Goal: Task Accomplishment & Management: Manage account settings

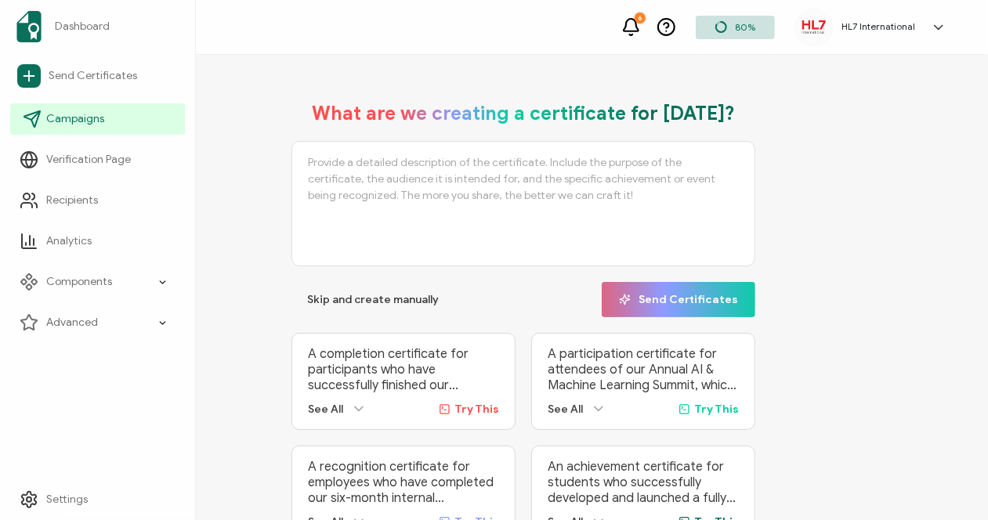
click at [89, 117] on span "Campaigns" at bounding box center [75, 119] width 58 height 16
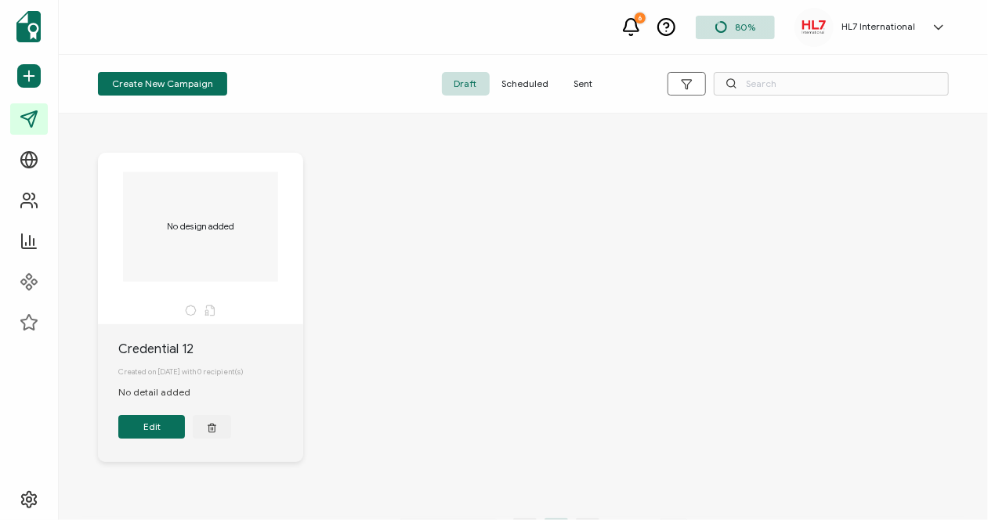
click at [577, 87] on span "Sent" at bounding box center [584, 84] width 44 height 24
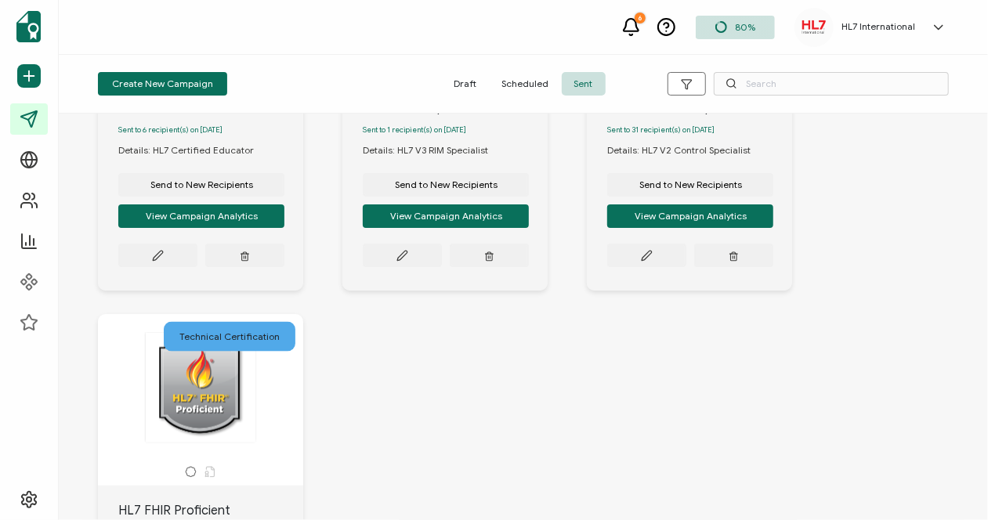
scroll to position [1387, 0]
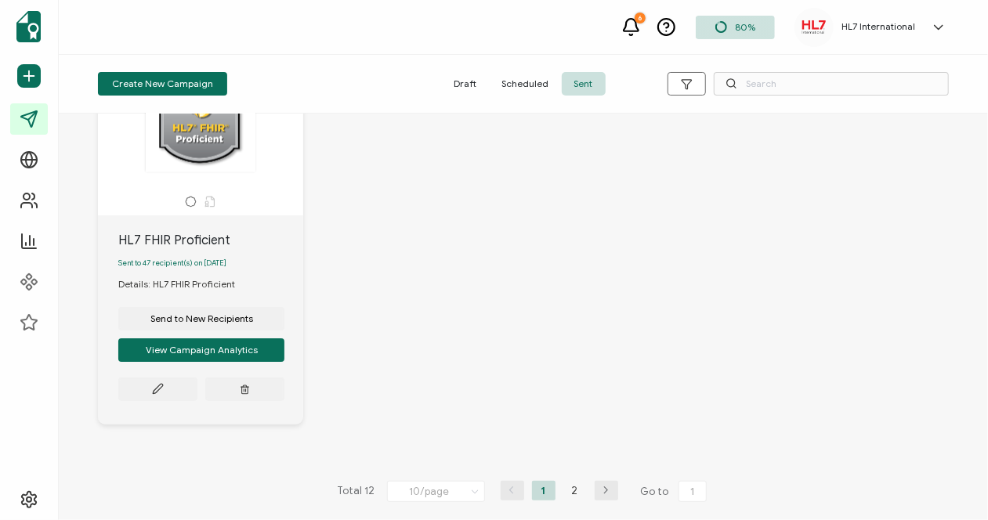
click at [600, 493] on icon "button" at bounding box center [607, 490] width 24 height 9
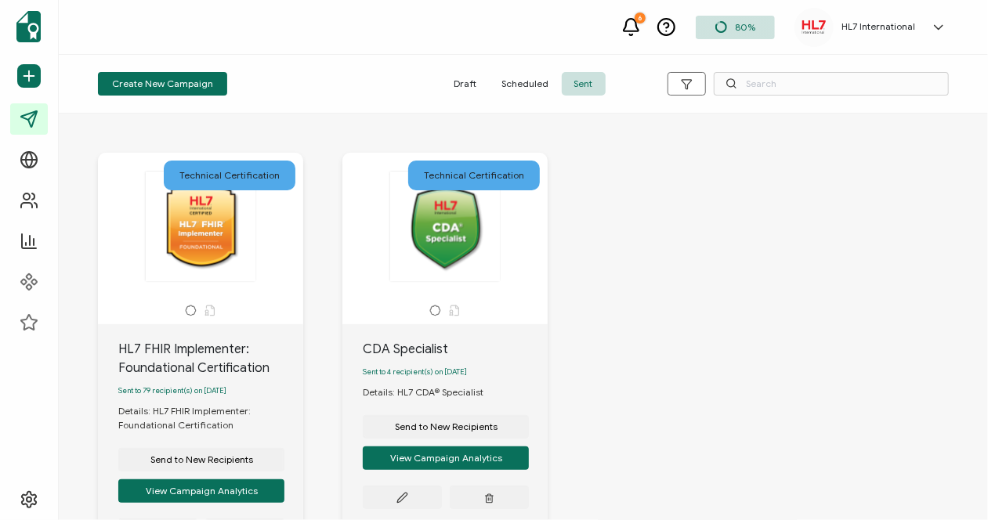
scroll to position [78, 0]
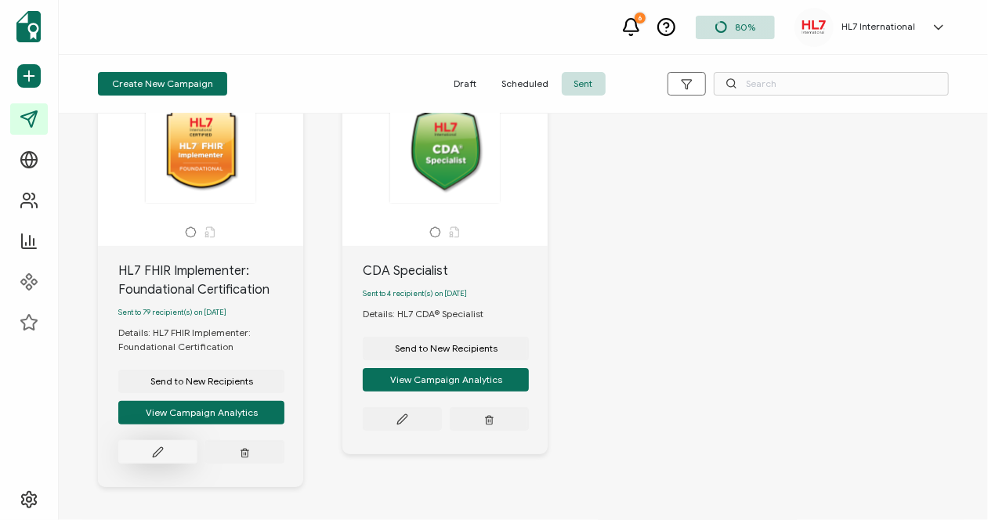
click at [156, 458] on icon at bounding box center [158, 453] width 12 height 12
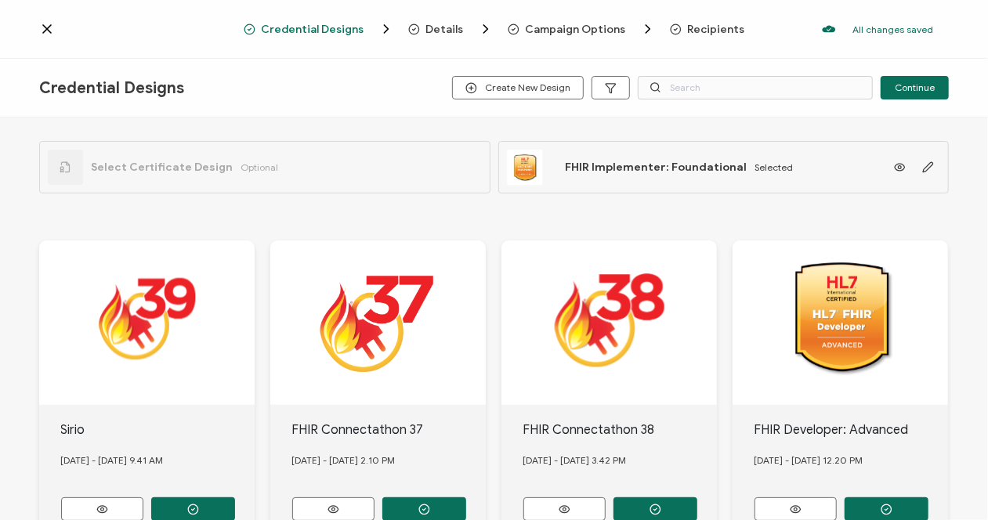
click at [705, 31] on span "Recipients" at bounding box center [716, 30] width 57 height 12
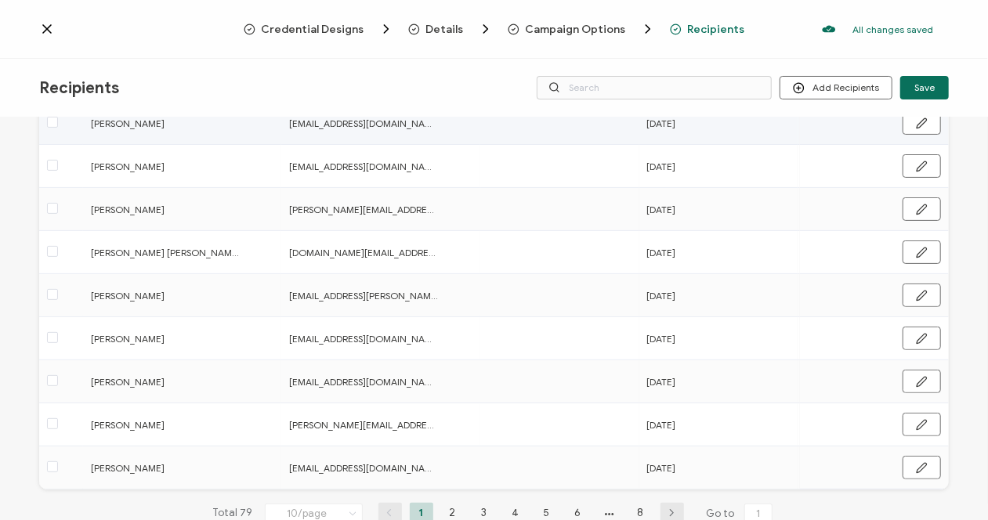
scroll to position [252, 0]
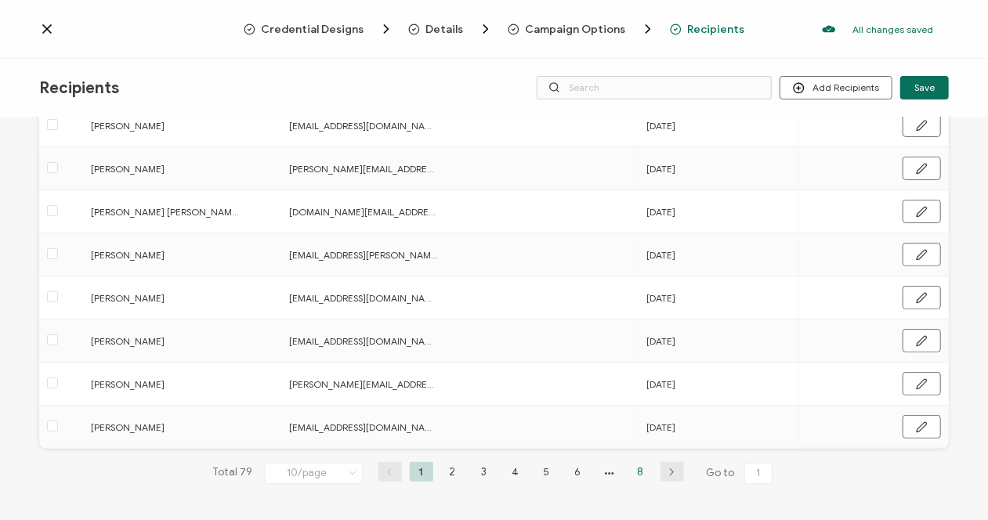
click at [635, 471] on li "8" at bounding box center [641, 472] width 24 height 20
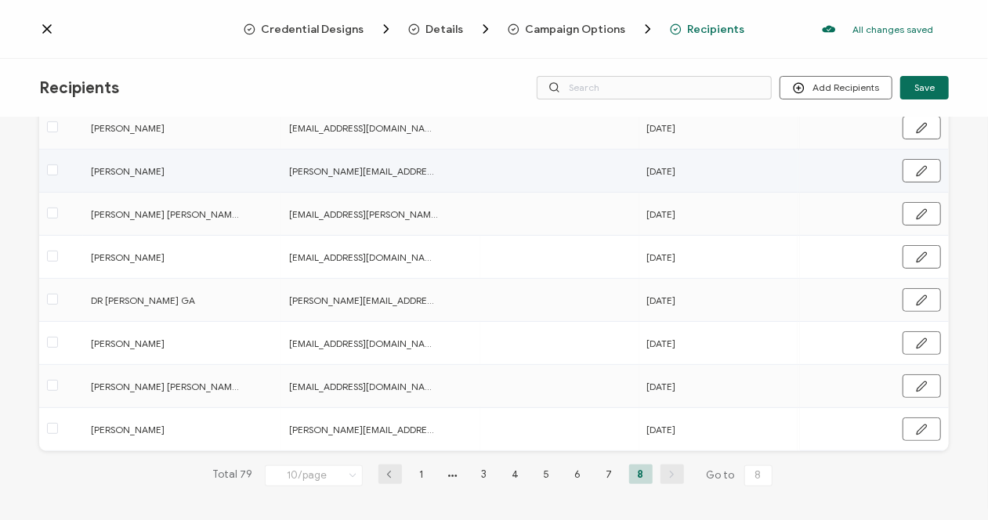
scroll to position [208, 0]
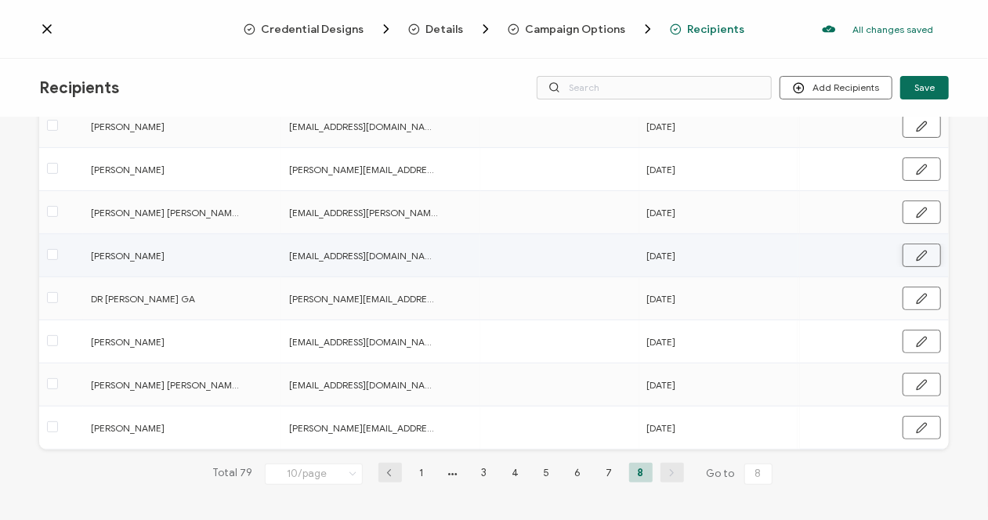
click at [921, 253] on icon "button" at bounding box center [922, 256] width 12 height 12
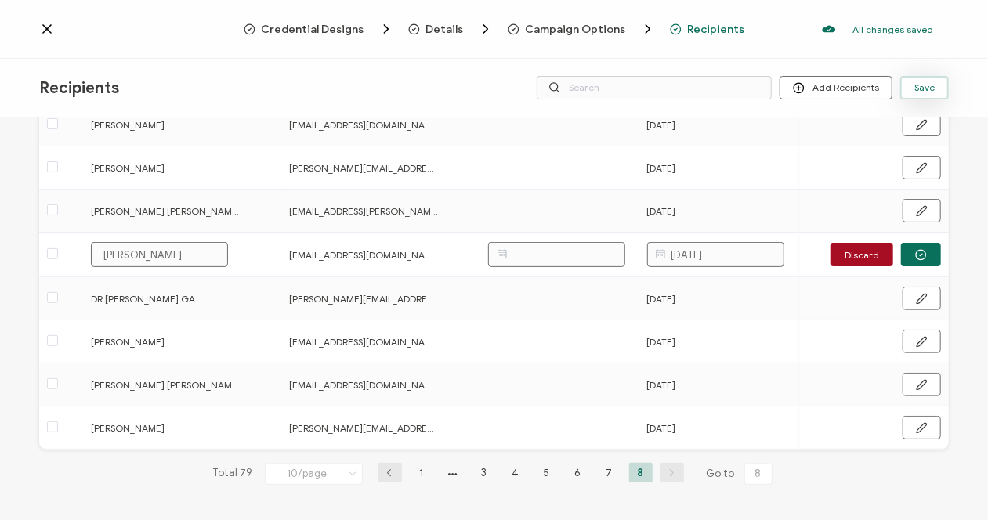
click at [923, 89] on span "Save" at bounding box center [925, 87] width 20 height 9
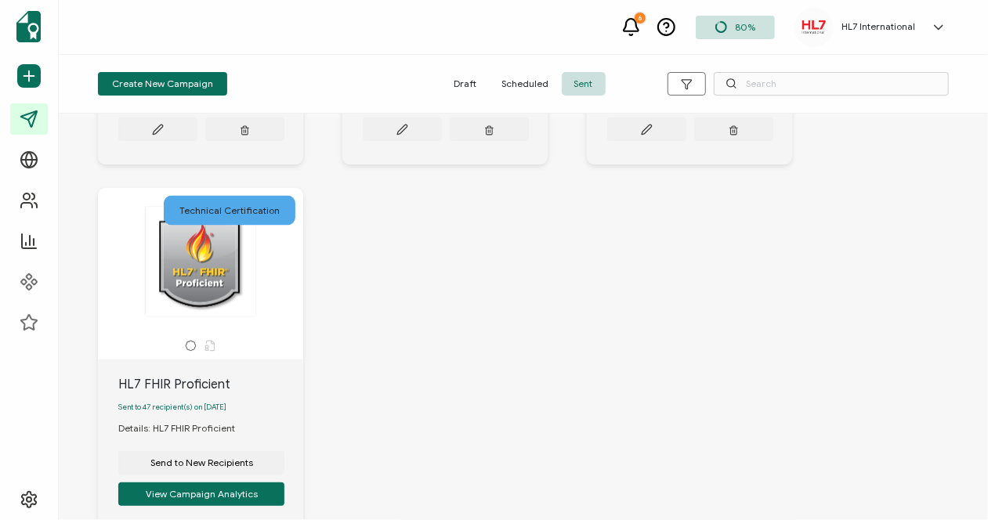
scroll to position [1387, 0]
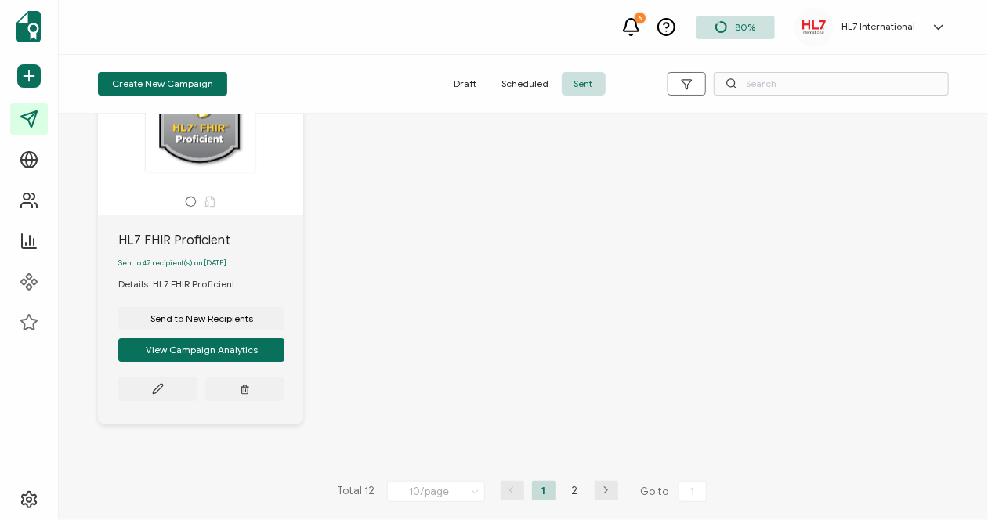
click at [604, 492] on icon "button" at bounding box center [607, 490] width 24 height 9
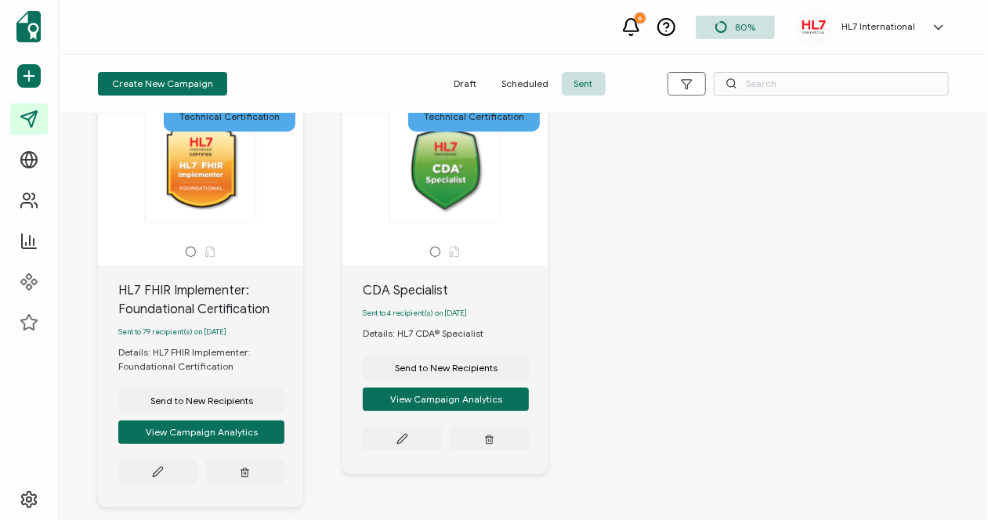
scroll to position [78, 0]
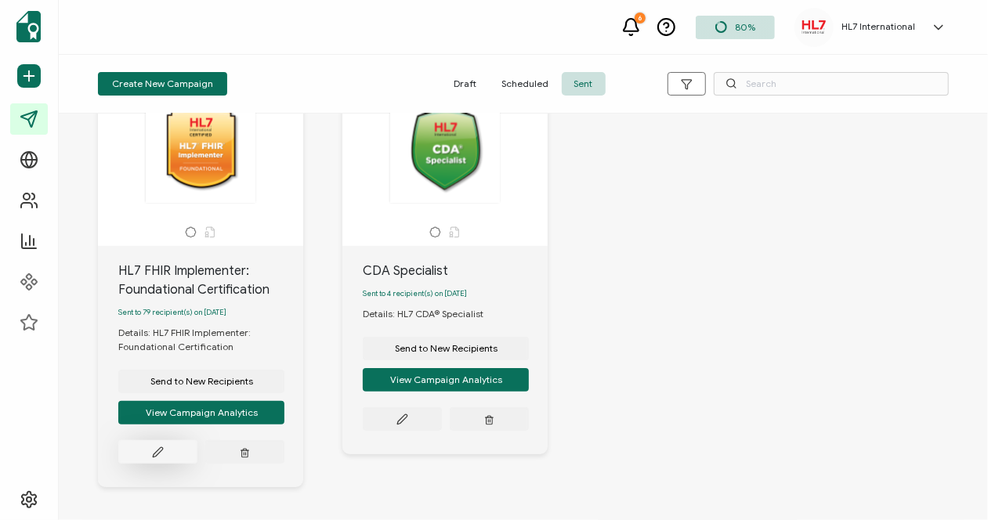
click at [161, 455] on icon at bounding box center [157, 452] width 9 height 9
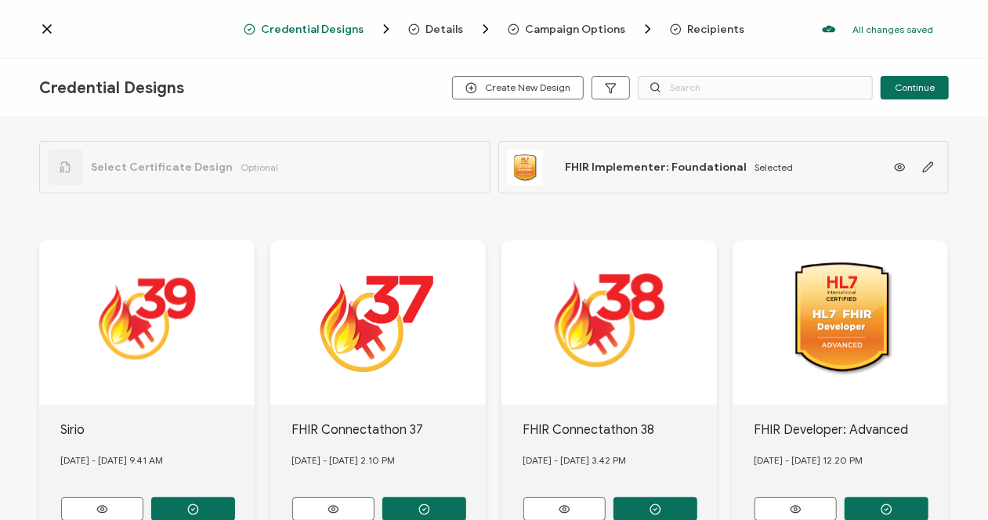
click at [705, 30] on span "Recipients" at bounding box center [716, 30] width 57 height 12
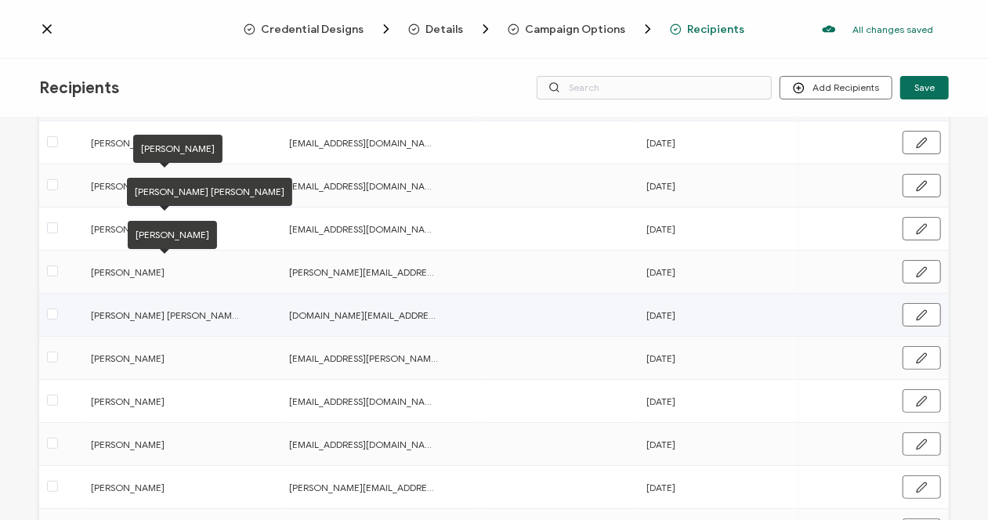
scroll to position [252, 0]
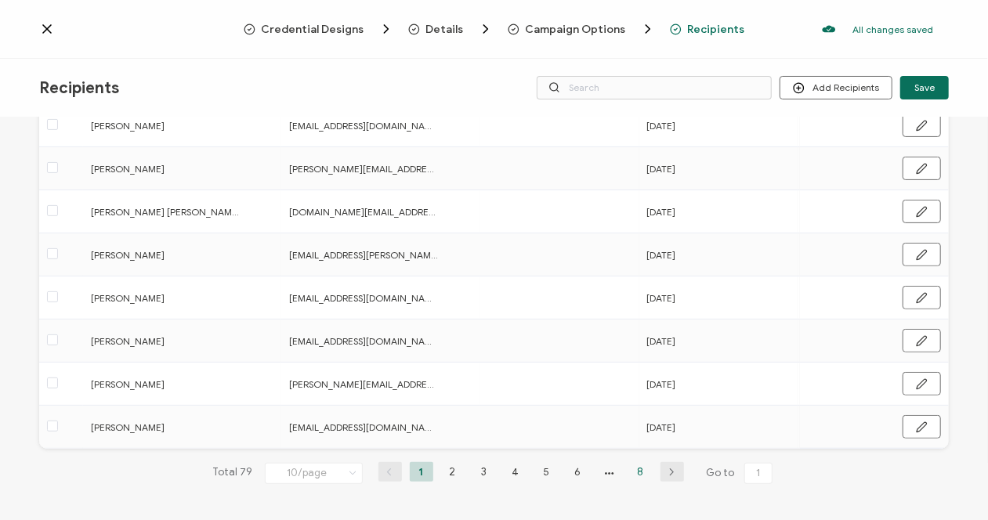
click at [638, 470] on li "8" at bounding box center [641, 472] width 24 height 20
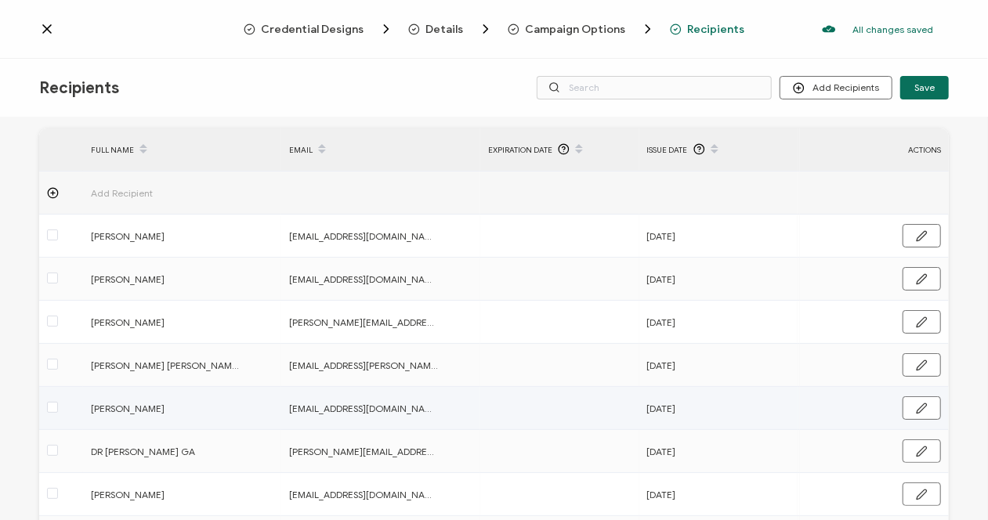
scroll to position [78, 0]
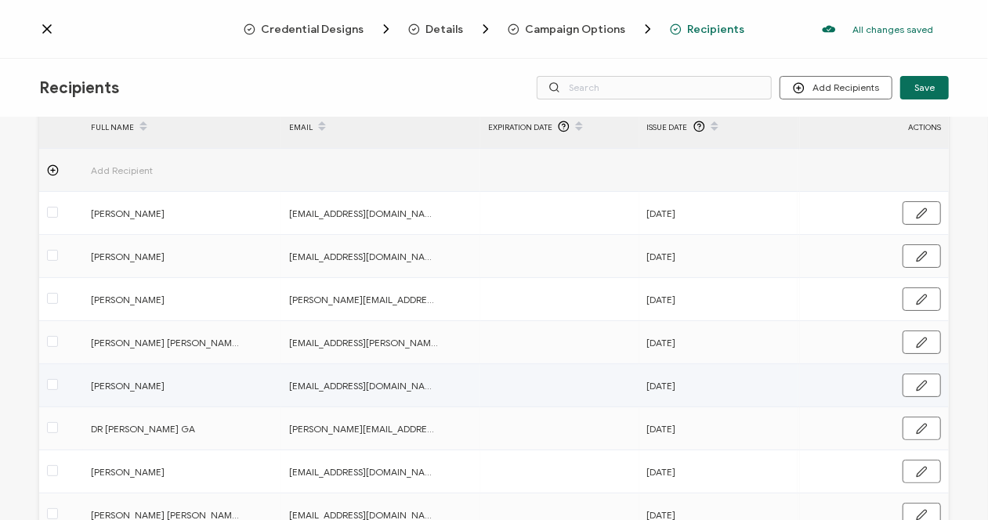
drag, startPoint x: 430, startPoint y: 386, endPoint x: 306, endPoint y: 386, distance: 124.6
click at [287, 393] on div "[EMAIL_ADDRESS][DOMAIN_NAME]" at bounding box center [378, 386] width 194 height 18
copy span "[EMAIL_ADDRESS][DOMAIN_NAME]"
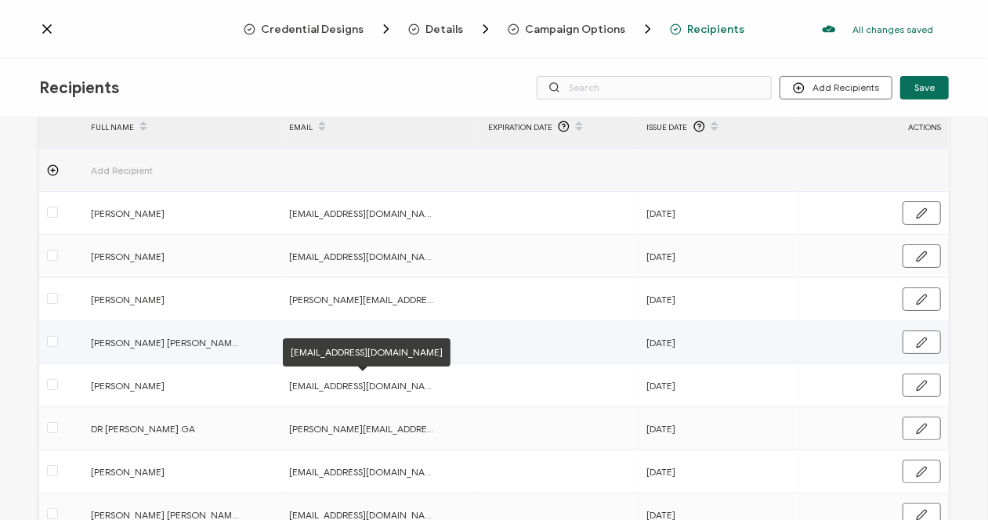
click at [520, 321] on td at bounding box center [559, 342] width 159 height 43
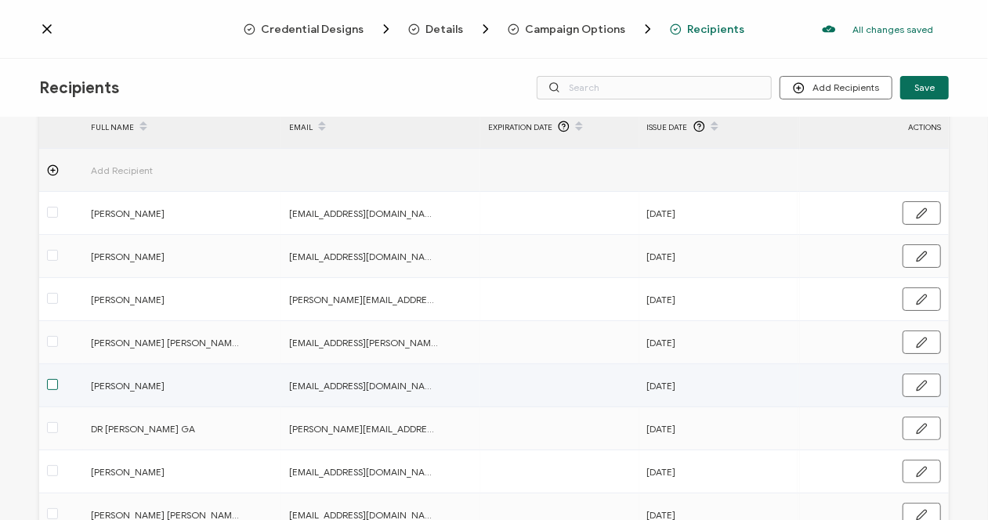
click at [53, 388] on span at bounding box center [52, 384] width 11 height 11
click at [58, 379] on input "checkbox" at bounding box center [58, 379] width 0 height 0
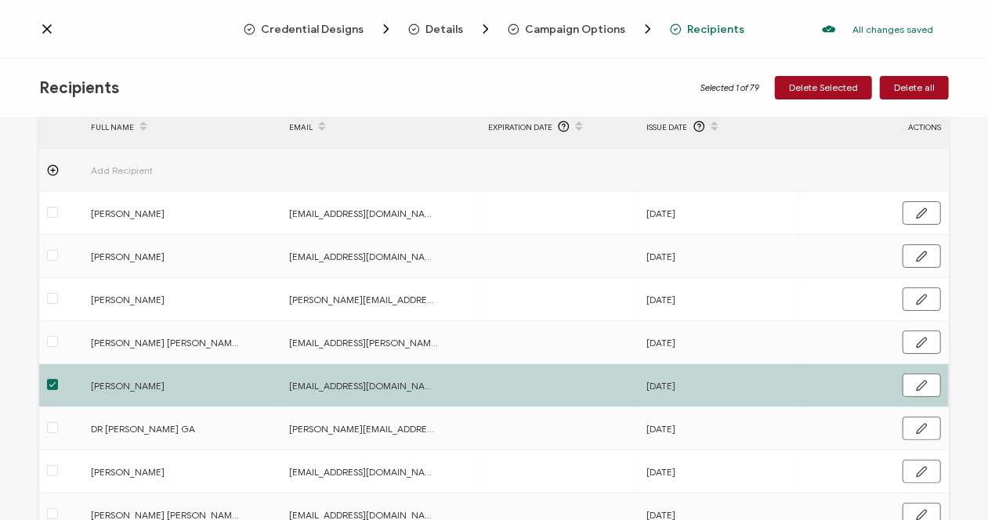
click at [917, 126] on div "ACTIONS" at bounding box center [874, 127] width 149 height 18
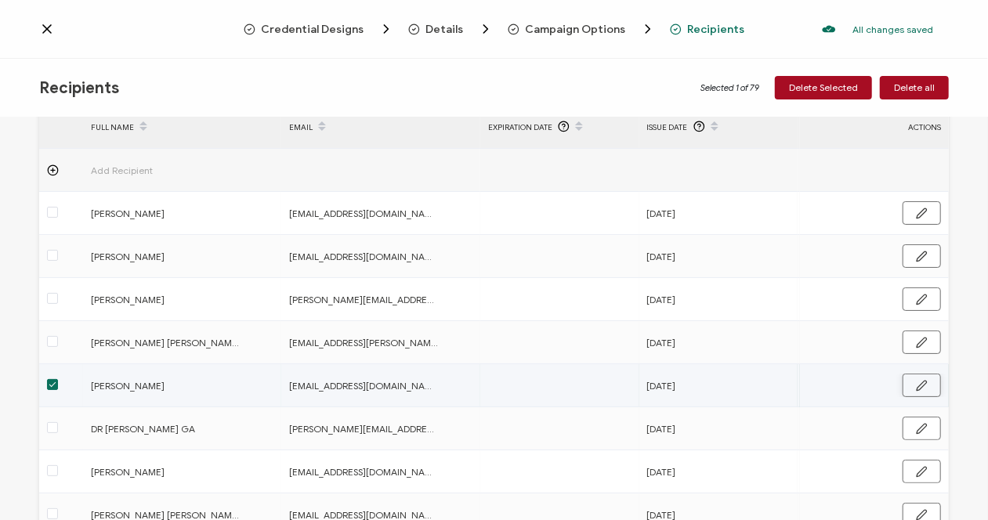
click at [916, 385] on icon "button" at bounding box center [922, 386] width 12 height 12
click at [920, 386] on icon "button" at bounding box center [921, 387] width 3 height 2
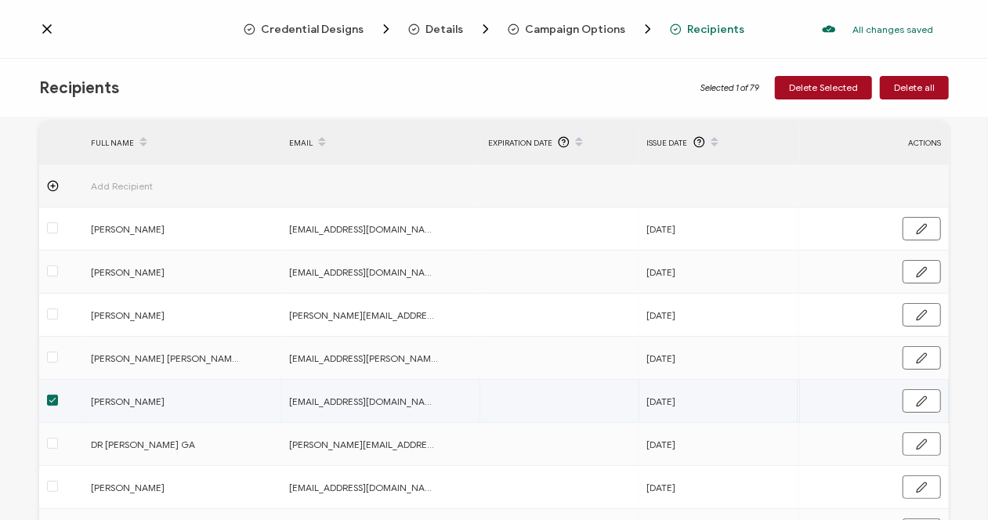
scroll to position [52, 0]
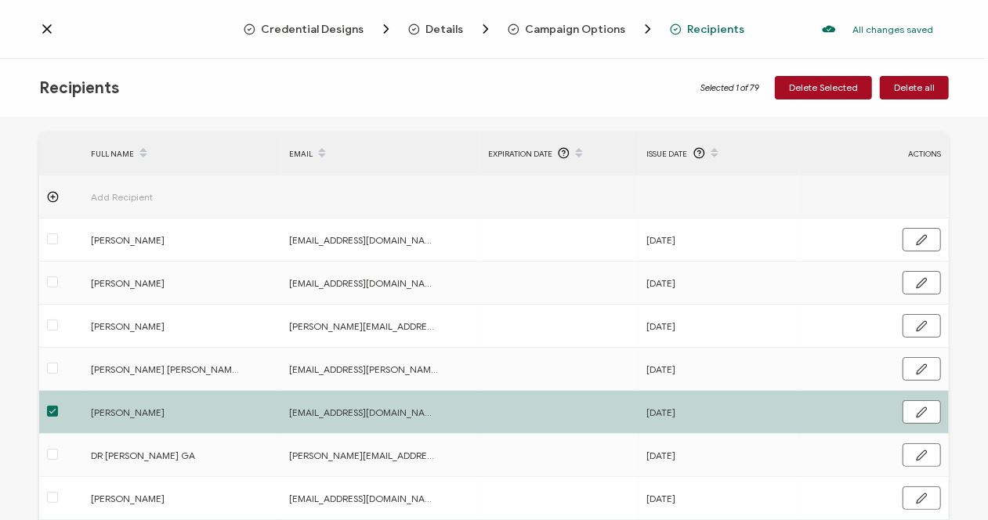
click at [701, 32] on span "Recipients" at bounding box center [716, 30] width 57 height 12
click at [682, 29] on div "Recipients" at bounding box center [692, 30] width 45 height 12
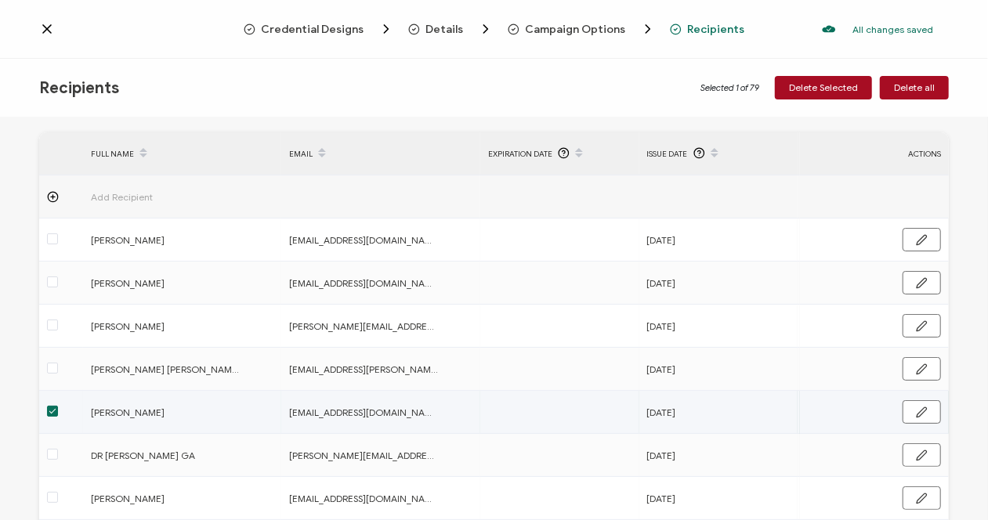
click at [53, 412] on span at bounding box center [52, 411] width 11 height 11
click at [58, 406] on input "checkbox" at bounding box center [58, 406] width 0 height 0
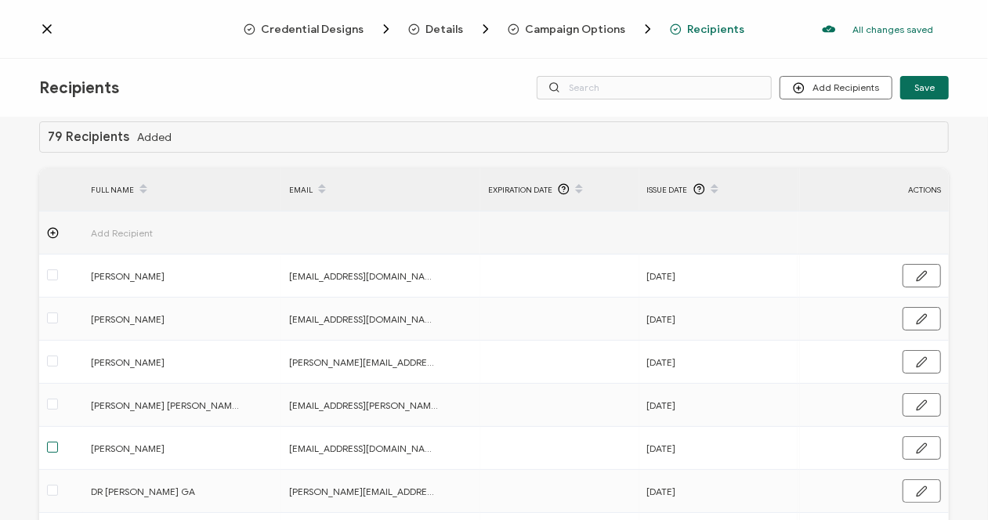
scroll to position [0, 0]
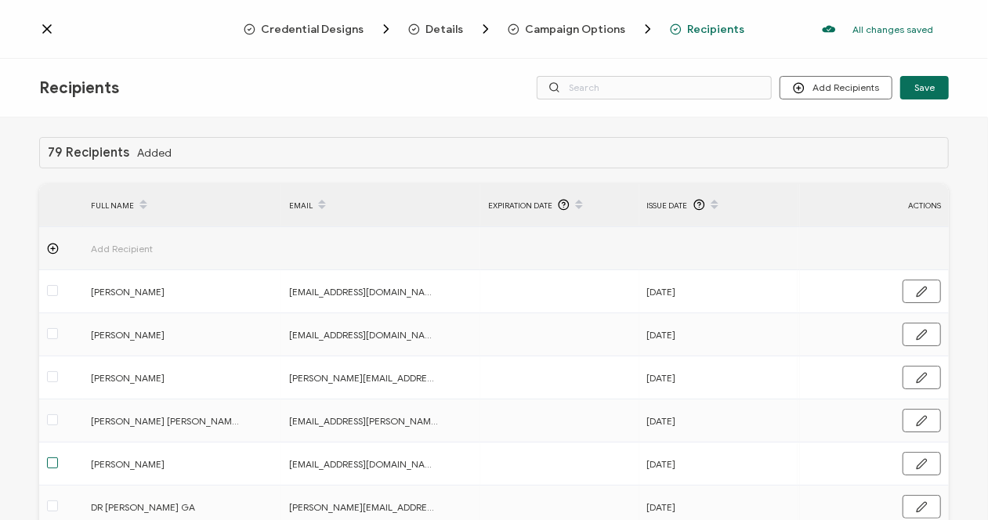
click at [691, 31] on span "Recipients" at bounding box center [716, 30] width 57 height 12
click at [801, 89] on icon at bounding box center [799, 88] width 12 height 12
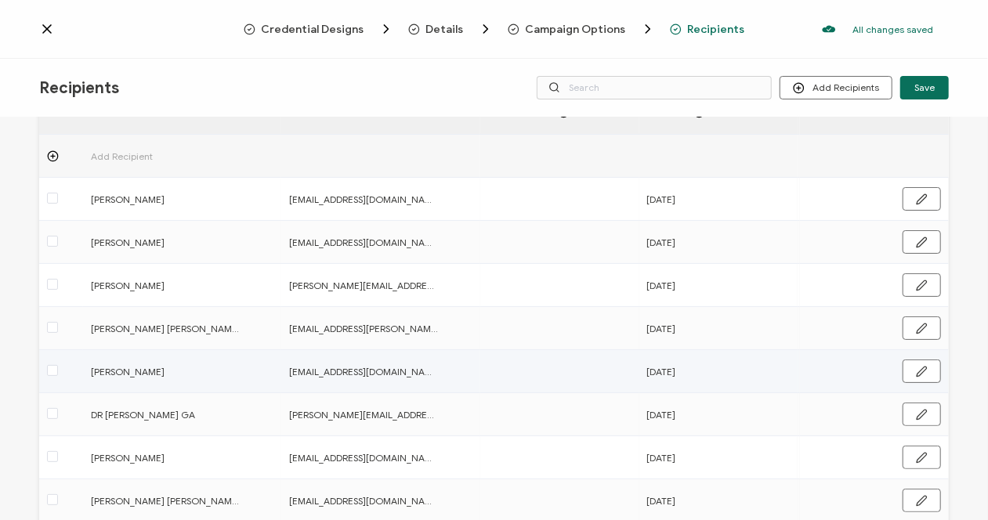
scroll to position [78, 0]
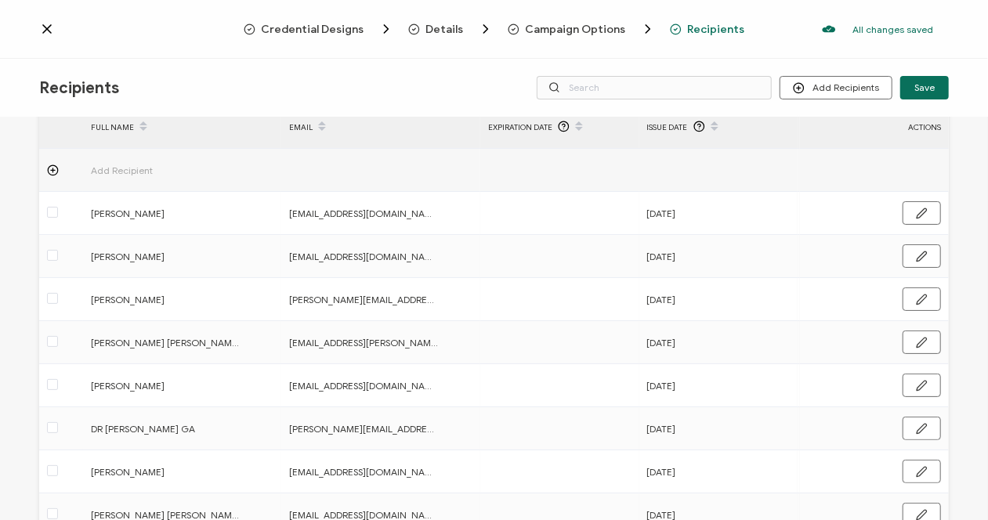
click at [698, 31] on span "Recipients" at bounding box center [716, 30] width 57 height 12
click at [837, 88] on button "Add Recipients" at bounding box center [836, 88] width 113 height 24
click at [842, 134] on span "Upload Recipients" at bounding box center [856, 130] width 79 height 12
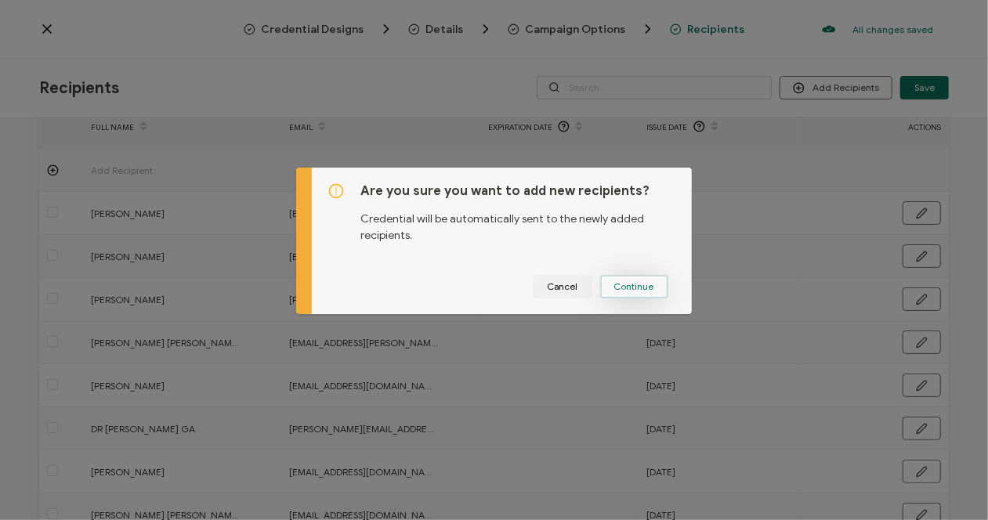
click at [624, 289] on span "Continue" at bounding box center [635, 286] width 40 height 9
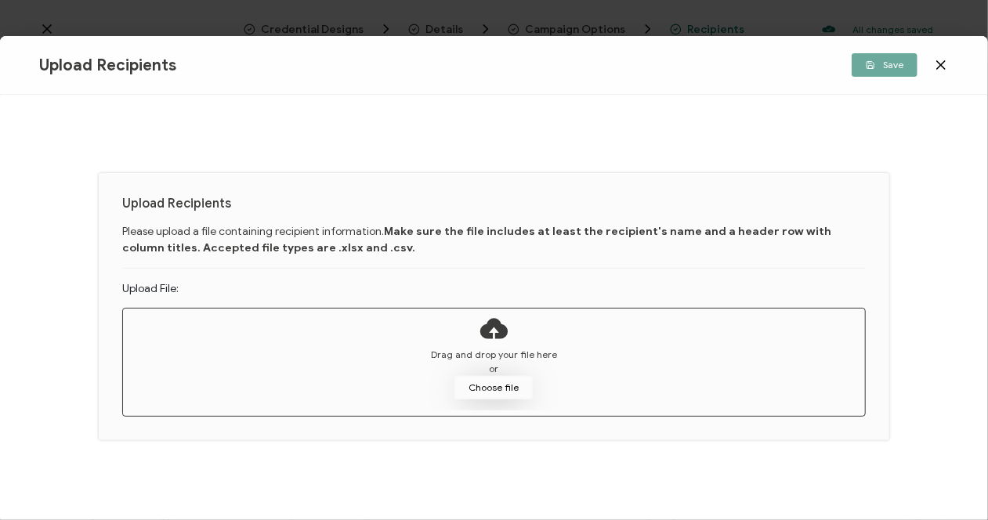
click at [490, 393] on button "Choose file" at bounding box center [494, 388] width 78 height 24
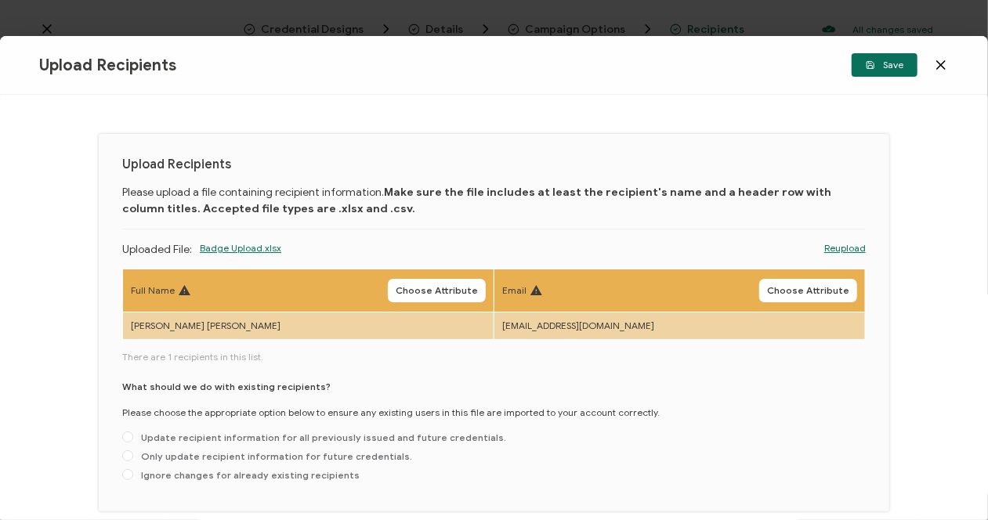
click at [942, 62] on icon at bounding box center [942, 65] width 16 height 16
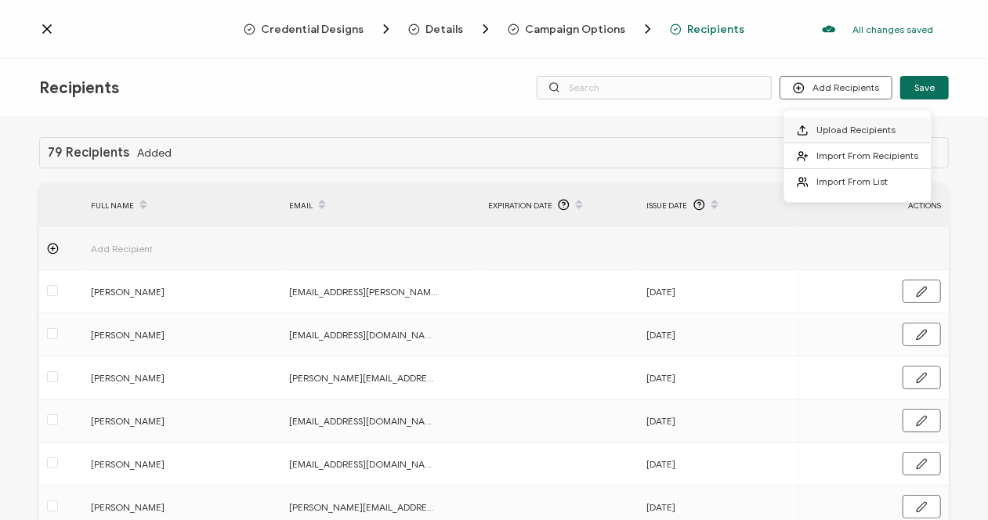
click at [809, 132] on span at bounding box center [807, 130] width 20 height 13
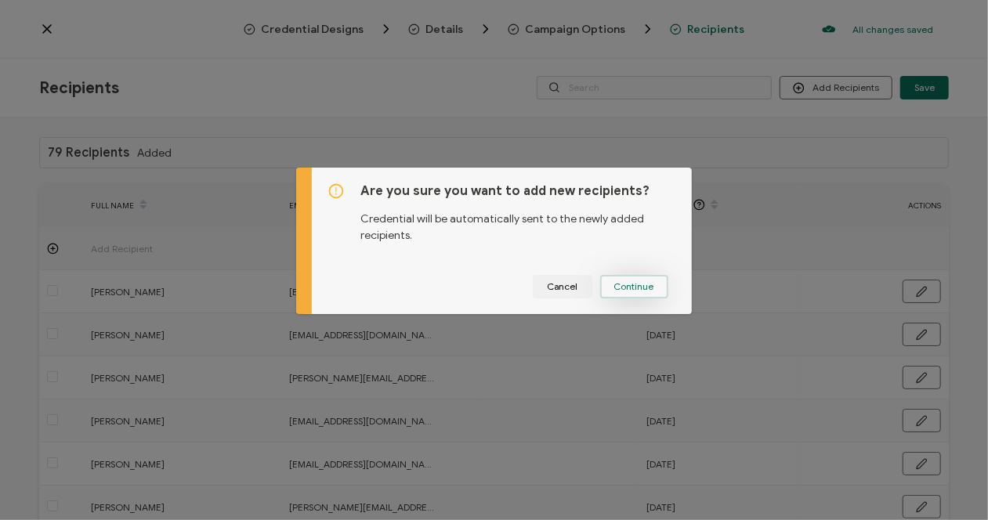
click at [615, 285] on span "Continue" at bounding box center [635, 286] width 40 height 9
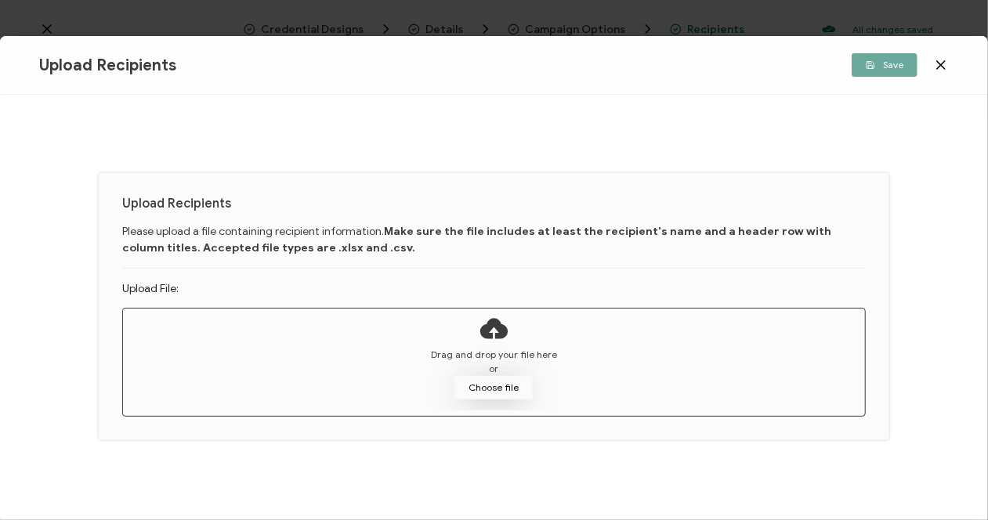
click at [486, 386] on button "Choose file" at bounding box center [494, 388] width 78 height 24
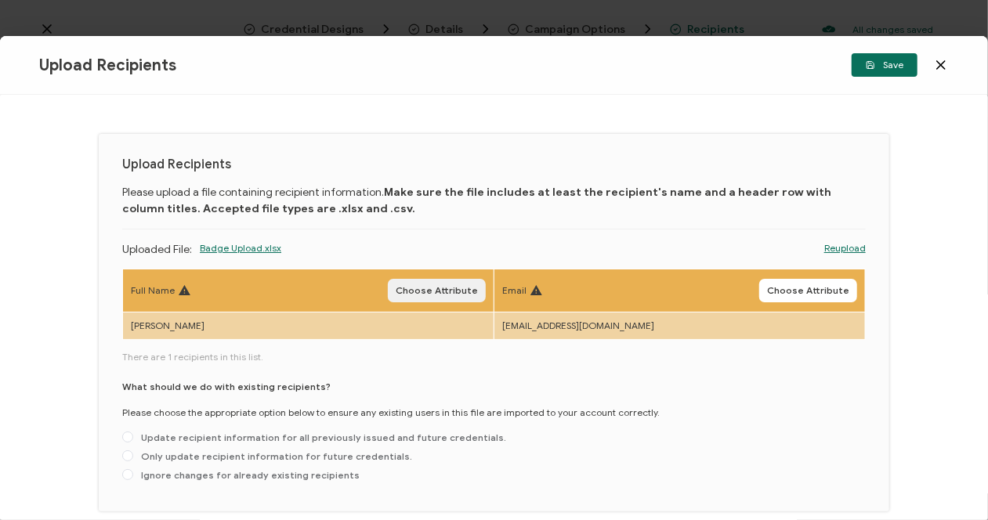
click at [426, 295] on span "Choose Attribute" at bounding box center [437, 290] width 82 height 9
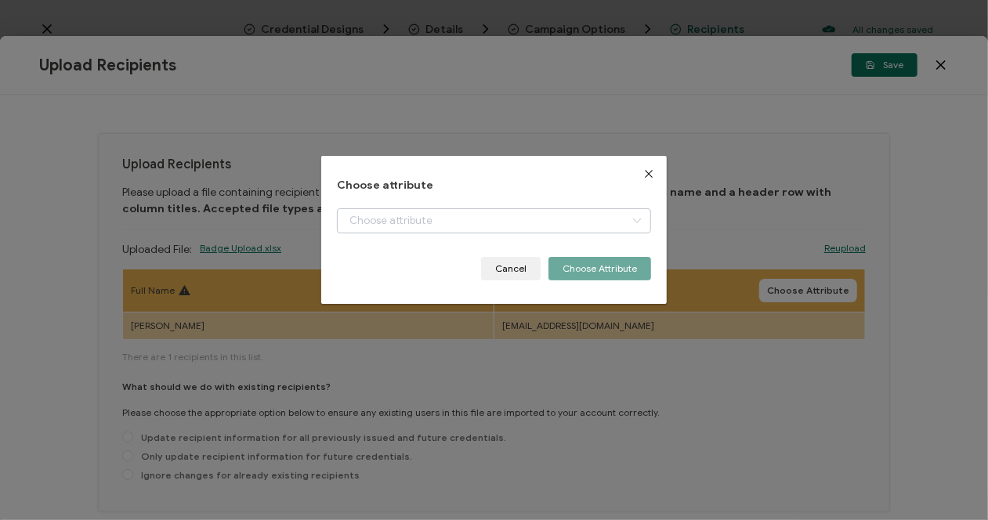
click at [630, 219] on icon "dialog" at bounding box center [638, 220] width 20 height 25
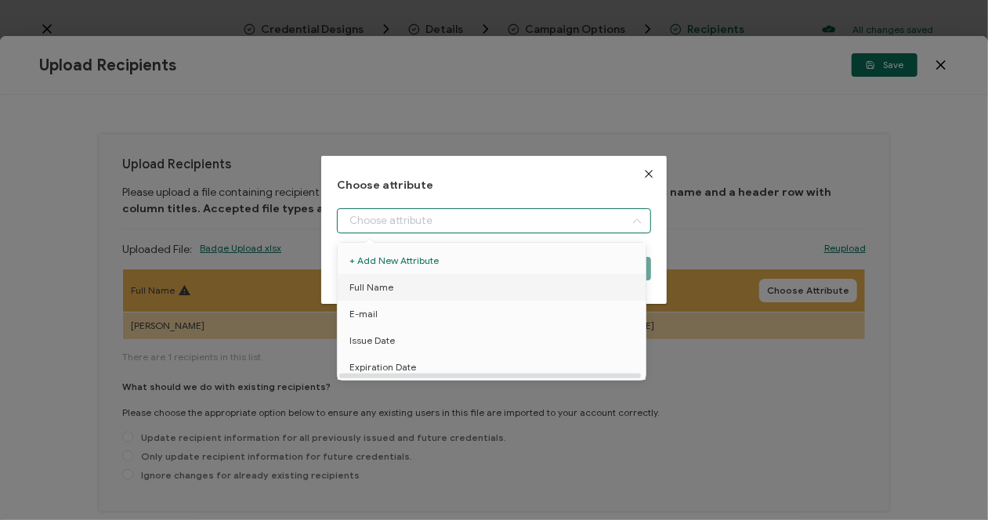
click at [364, 286] on span "Full Name" at bounding box center [372, 287] width 44 height 27
type input "Full Name"
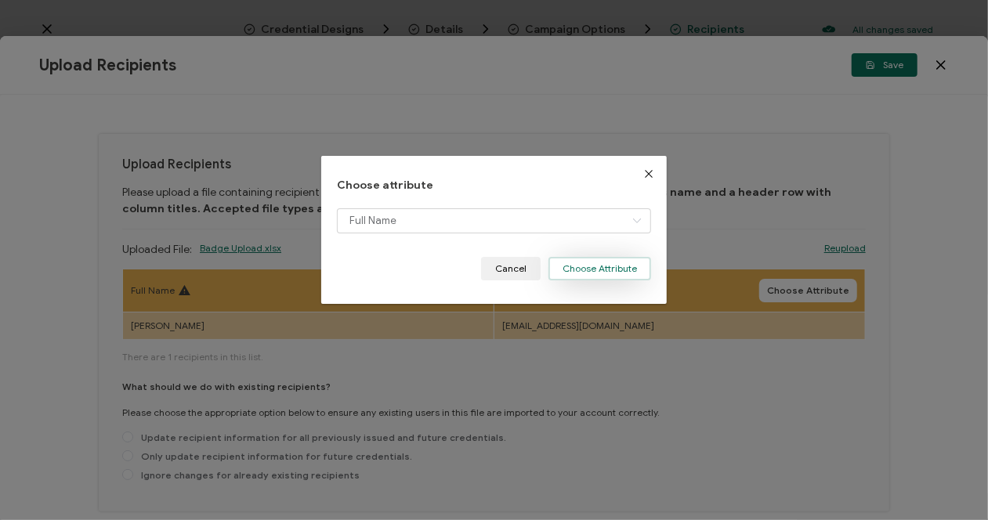
click at [563, 270] on button "Choose Attribute" at bounding box center [600, 269] width 103 height 24
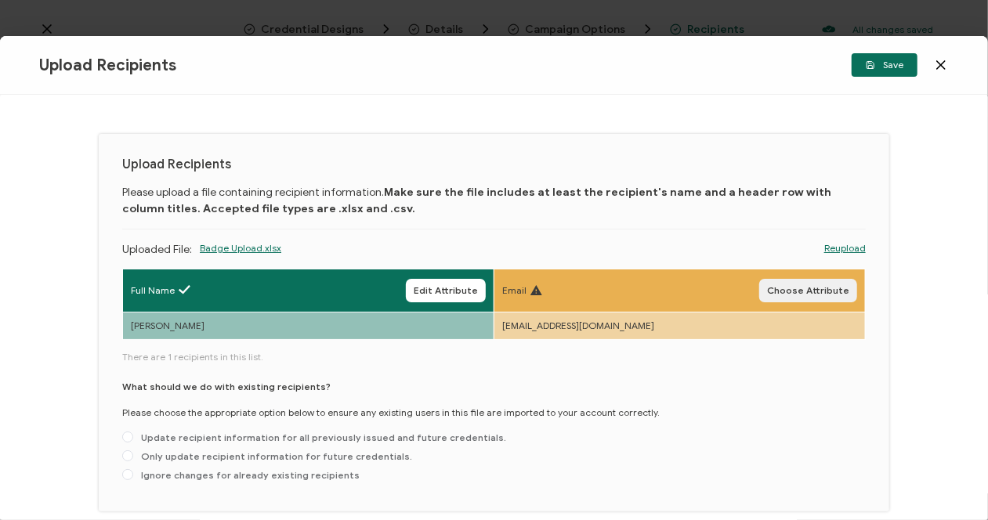
click at [799, 294] on span "Choose Attribute" at bounding box center [808, 290] width 82 height 9
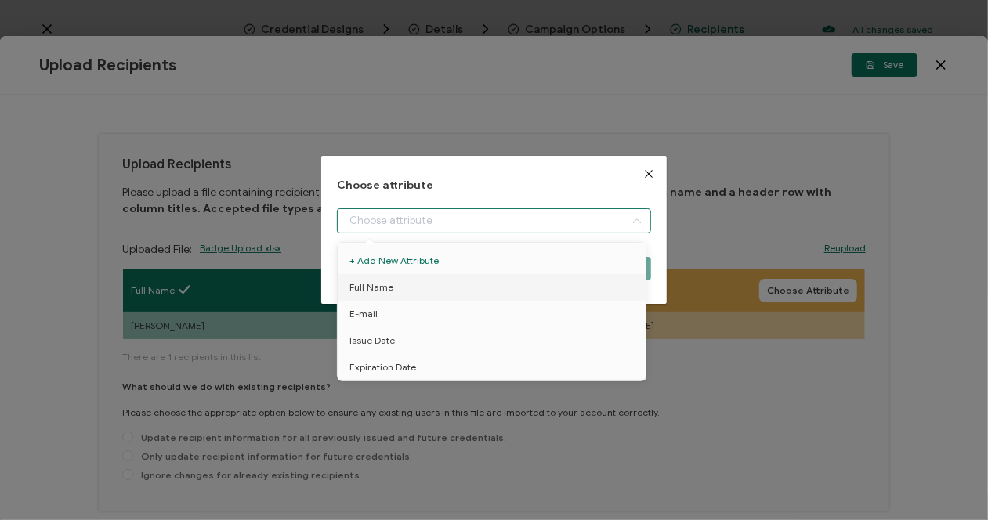
click at [568, 227] on input "dialog" at bounding box center [494, 220] width 314 height 25
click at [375, 317] on span "E-mail" at bounding box center [364, 314] width 28 height 27
type input "E-mail"
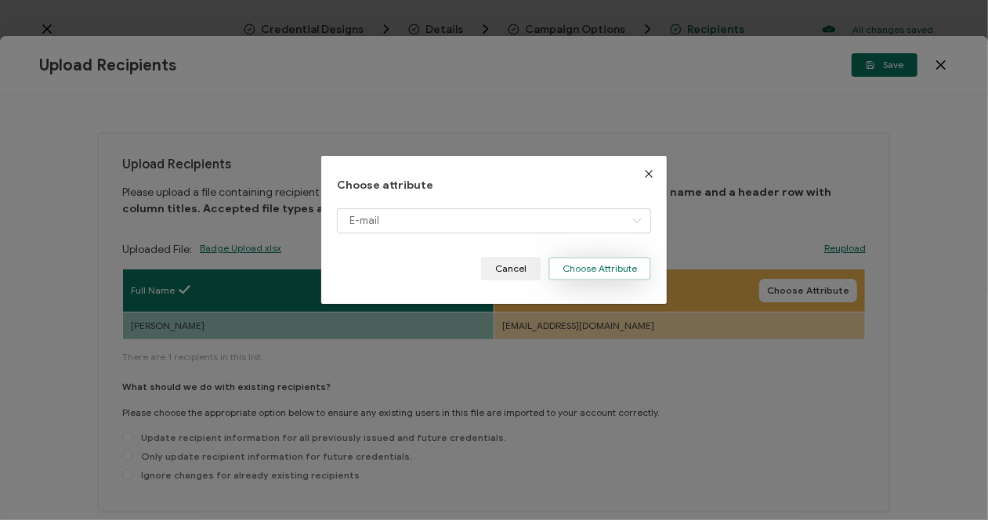
click at [567, 266] on button "Choose Attribute" at bounding box center [600, 269] width 103 height 24
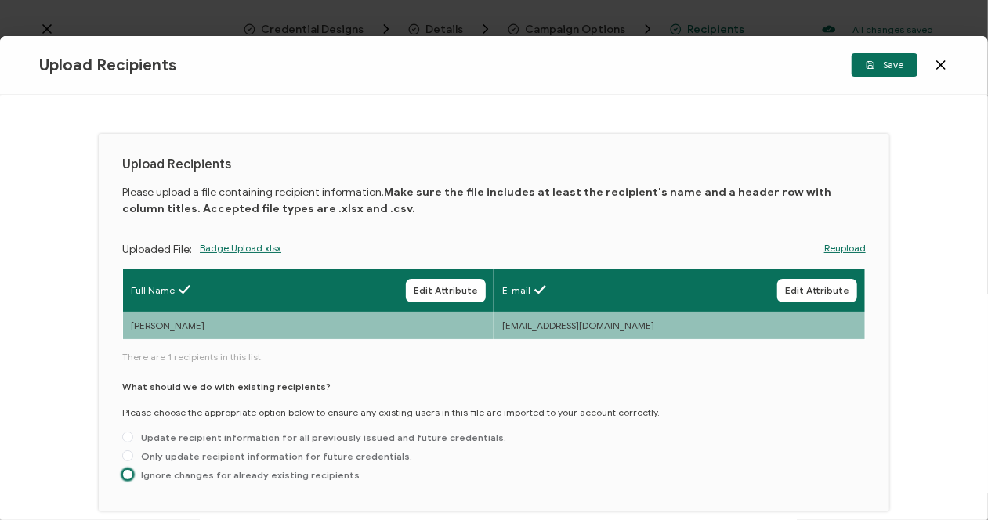
click at [124, 476] on span at bounding box center [127, 475] width 11 height 11
click at [124, 476] on input "Ignore changes for already existing recipients" at bounding box center [127, 476] width 11 height 13
radio input "true"
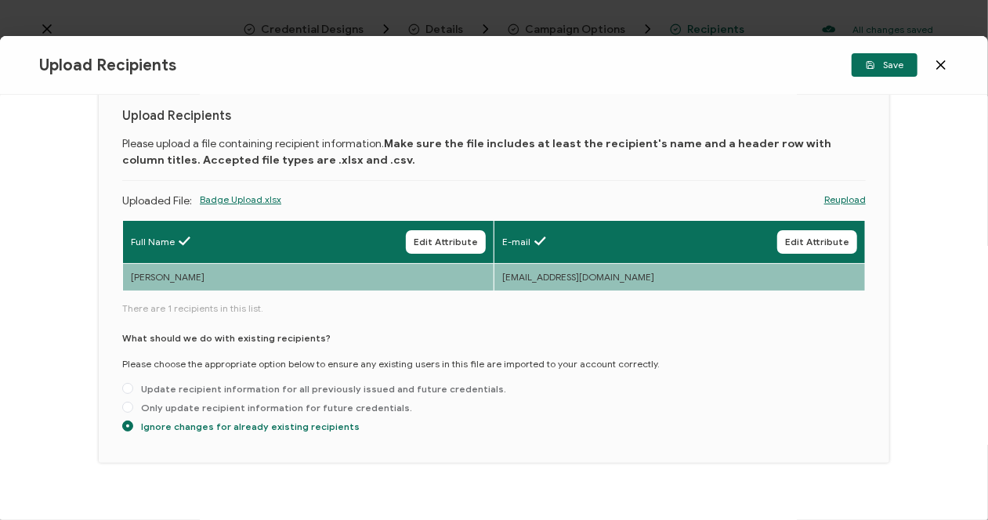
scroll to position [69, 0]
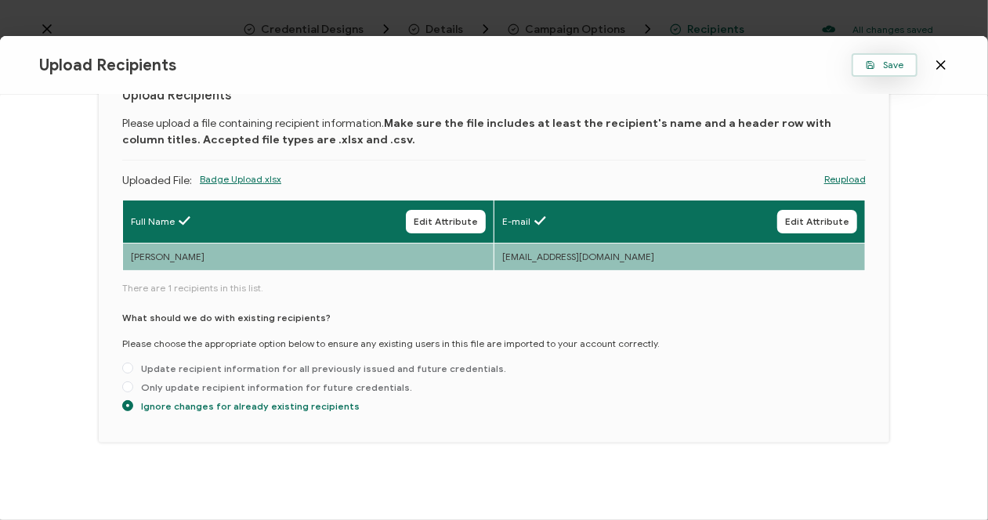
click at [875, 68] on icon "button" at bounding box center [871, 65] width 7 height 7
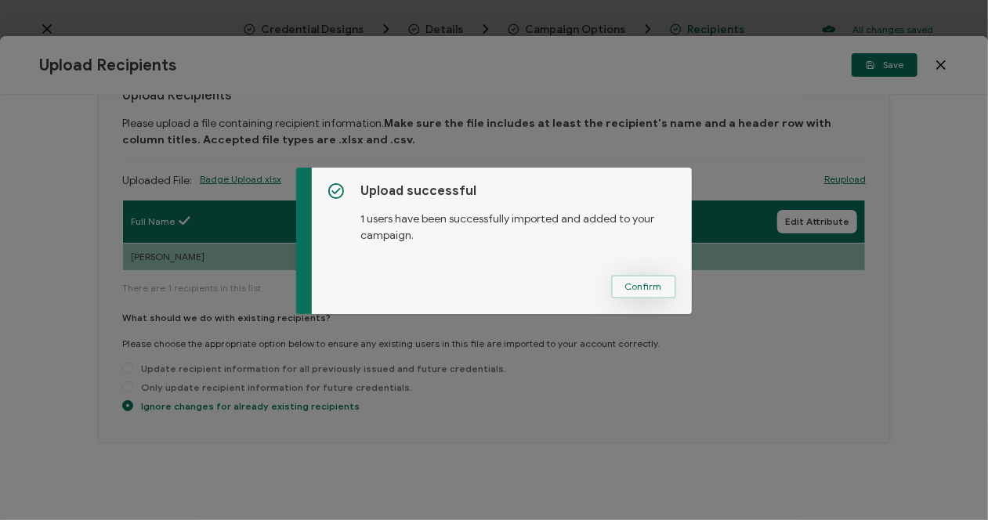
click at [633, 291] on span "Confirm" at bounding box center [643, 286] width 37 height 9
